Goal: Information Seeking & Learning: Learn about a topic

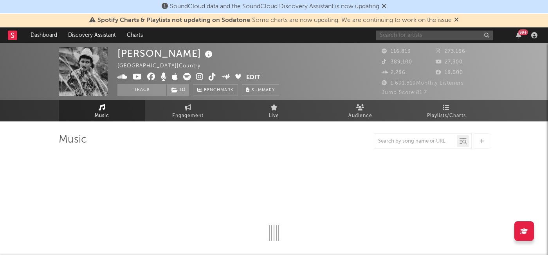
click at [426, 34] on input "text" at bounding box center [434, 36] width 117 height 10
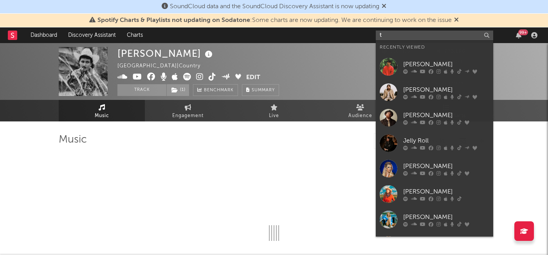
type input "th"
select select "6m"
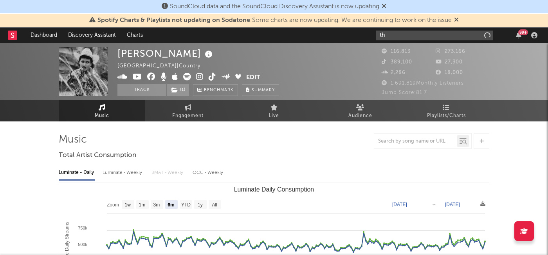
type input "t"
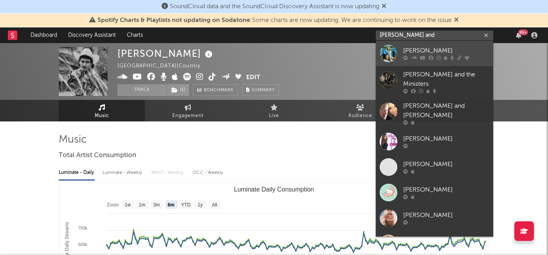
type input "ingrid and"
click at [419, 49] on div "[PERSON_NAME]" at bounding box center [446, 50] width 86 height 9
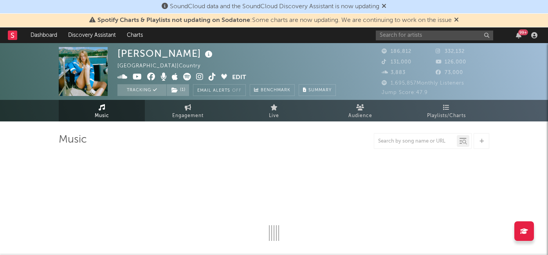
select select "6m"
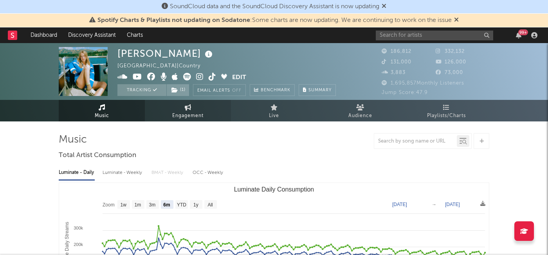
click at [187, 109] on icon at bounding box center [188, 107] width 7 height 6
select select "1w"
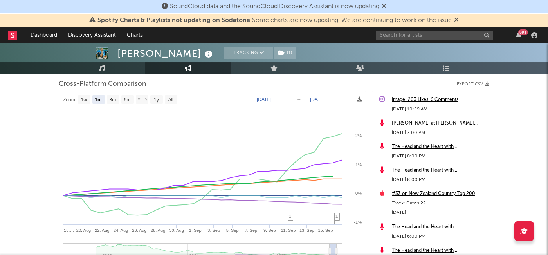
scroll to position [104, 0]
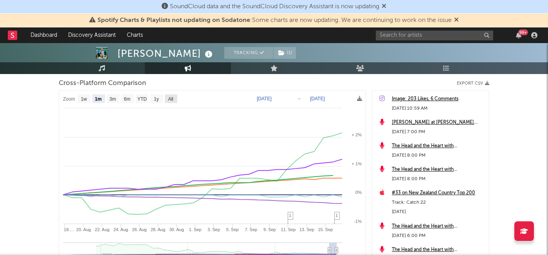
click at [170, 96] on text "All" at bounding box center [170, 98] width 5 height 5
select select "All"
type input "2022-08-16"
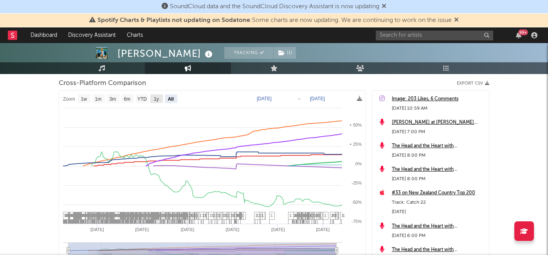
click at [156, 97] on text "1y" at bounding box center [156, 98] width 5 height 5
select select "1y"
type input "2024-09-16"
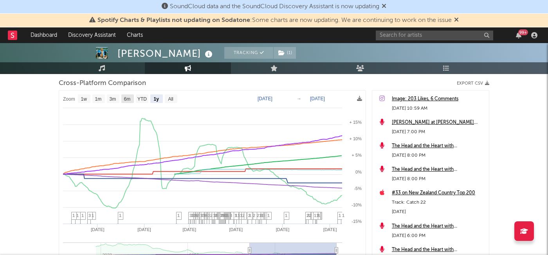
click at [126, 100] on text "6m" at bounding box center [127, 98] width 7 height 5
select select "6m"
type input "[DATE]"
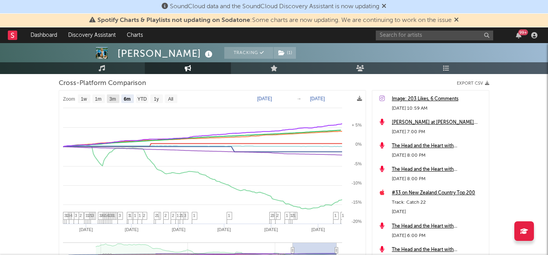
click at [115, 97] on text "3m" at bounding box center [113, 98] width 7 height 5
select select "3m"
type input "2025-06-16"
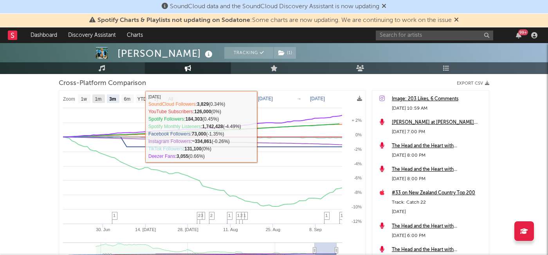
click at [95, 98] on rect at bounding box center [98, 98] width 13 height 9
select select "1m"
type input "2025-08-16"
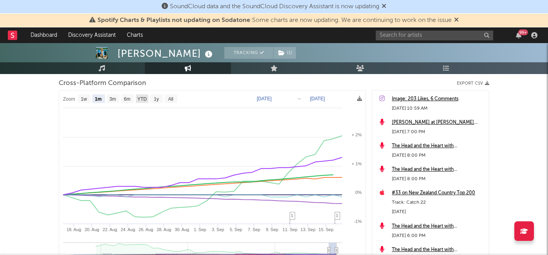
click at [141, 97] on text "YTD" at bounding box center [141, 98] width 9 height 5
select select "YTD"
type input "2025-01-01"
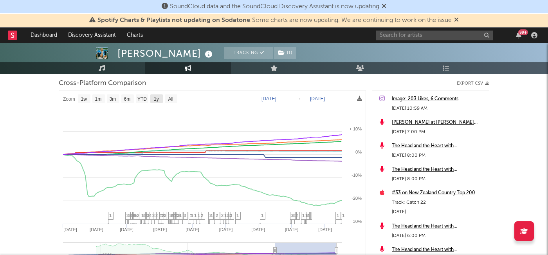
click at [158, 100] on text "1y" at bounding box center [156, 98] width 5 height 5
select select "1y"
type input "2024-09-16"
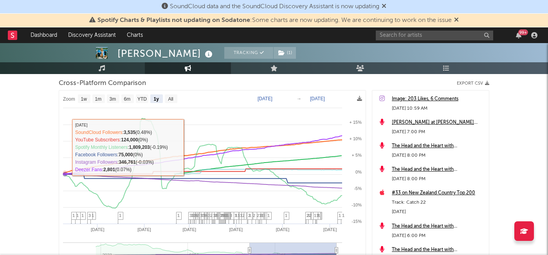
click at [31, 153] on div "Ingrid Andress Tracking ( 1 ) United States | Country Edit Tracking ( 1 ) Email…" at bounding box center [274, 144] width 548 height 411
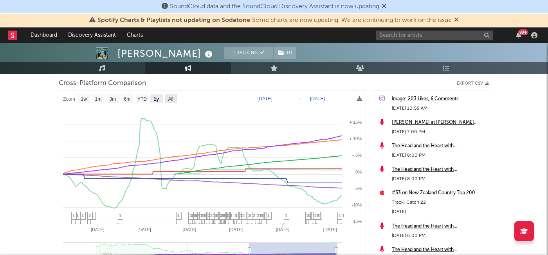
click at [171, 99] on text "All" at bounding box center [170, 98] width 5 height 5
select select "All"
type input "2022-08-16"
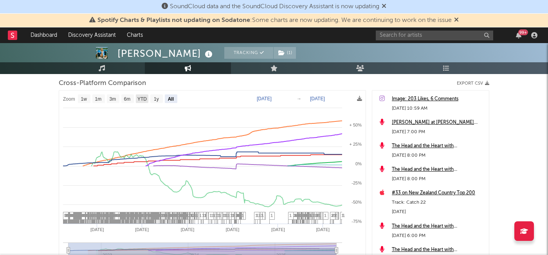
click at [137, 98] on rect at bounding box center [142, 98] width 13 height 9
select select "YTD"
type input "2025-01-01"
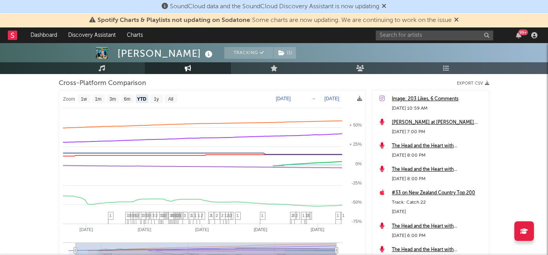
select select "1w"
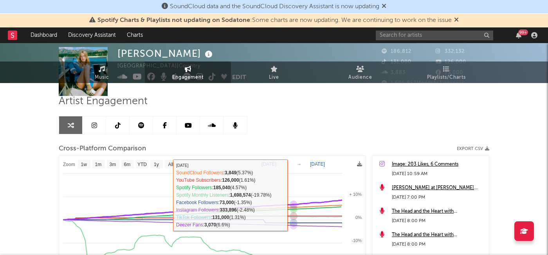
scroll to position [0, 0]
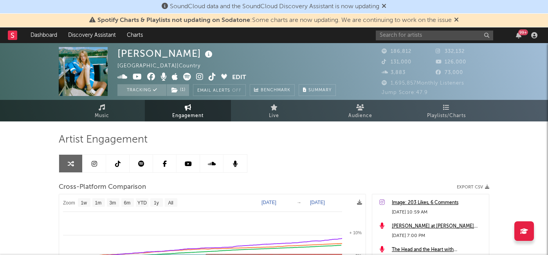
click at [93, 159] on link at bounding box center [94, 164] width 23 height 18
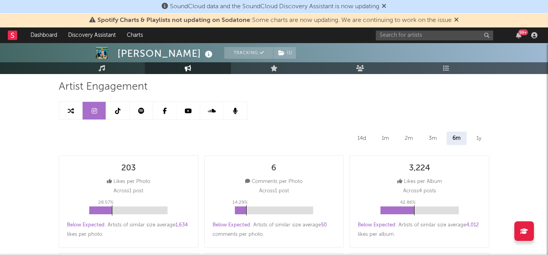
scroll to position [52, 0]
select select "6m"
click at [481, 141] on div "1y" at bounding box center [478, 138] width 17 height 13
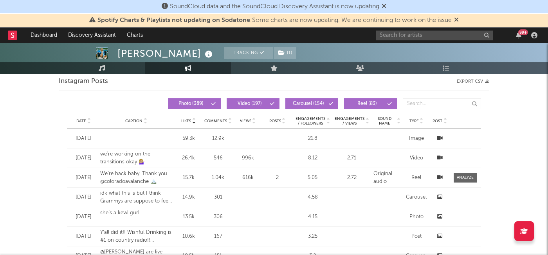
scroll to position [649, 0]
click at [309, 118] on span "Engagements / Followers" at bounding box center [310, 120] width 31 height 9
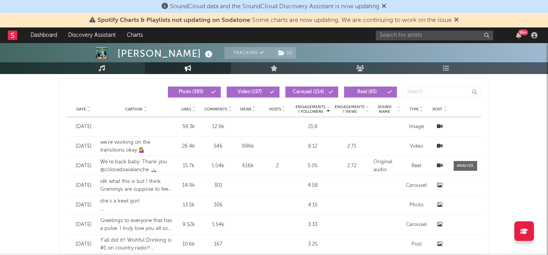
scroll to position [659, 0]
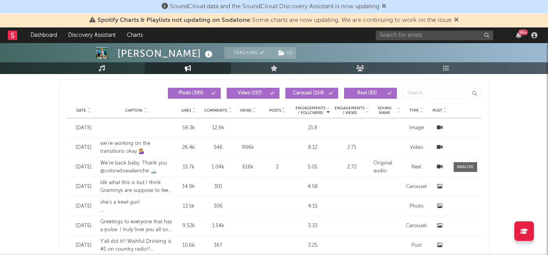
click at [85, 127] on div "[DATE]" at bounding box center [83, 128] width 25 height 8
click at [115, 131] on div "Date Jul 16 '24 Caption Likes 59.3k Comments 12.9k Views Posts Engagements / Fo…" at bounding box center [274, 127] width 414 height 19
click at [440, 126] on icon at bounding box center [440, 127] width 6 height 5
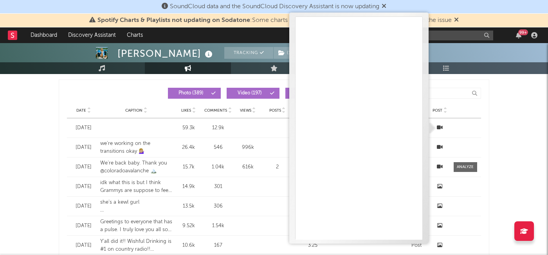
click at [497, 130] on div "[PERSON_NAME] Tracking ( 1 ) [GEOGRAPHIC_DATA] | Country Edit Tracking ( 1 ) Em…" at bounding box center [274, 119] width 548 height 1470
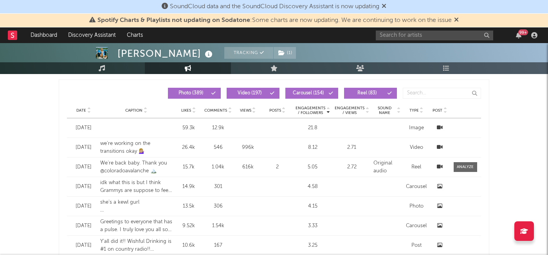
click at [439, 147] on icon at bounding box center [440, 146] width 6 height 5
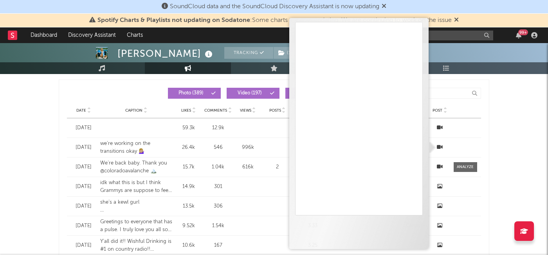
click at [50, 168] on div "[PERSON_NAME] Tracking ( 1 ) [GEOGRAPHIC_DATA] | Country Edit Tracking ( 1 ) Em…" at bounding box center [274, 119] width 548 height 1470
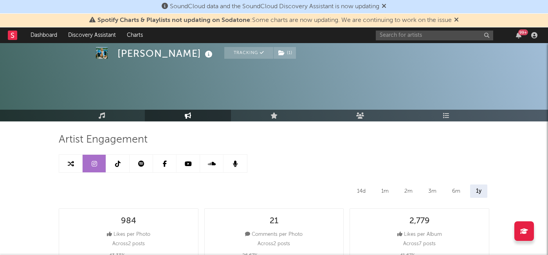
select select "6m"
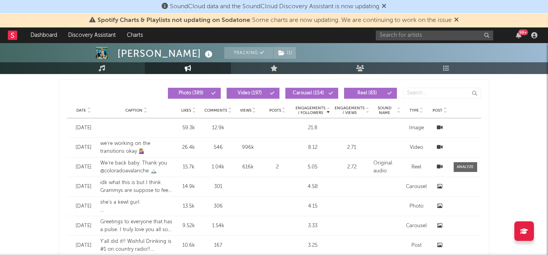
click at [42, 163] on div "[PERSON_NAME] Tracking ( 1 ) [GEOGRAPHIC_DATA] | Country Edit Tracking ( 1 ) Em…" at bounding box center [274, 119] width 548 height 1470
